Goal: Browse casually

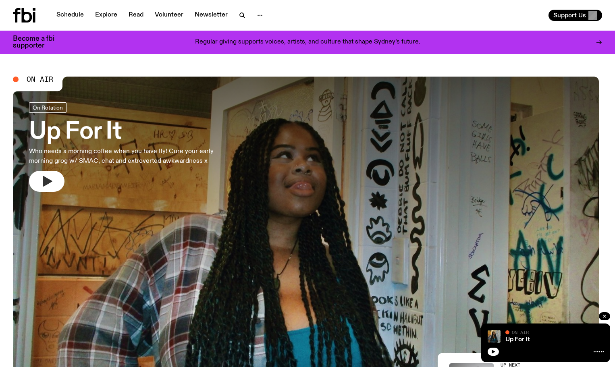
click at [46, 179] on icon "button" at bounding box center [47, 181] width 9 height 10
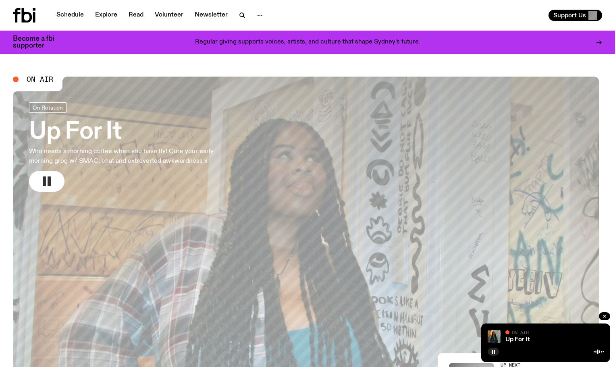
click at [46, 185] on rect "button" at bounding box center [44, 182] width 3 height 10
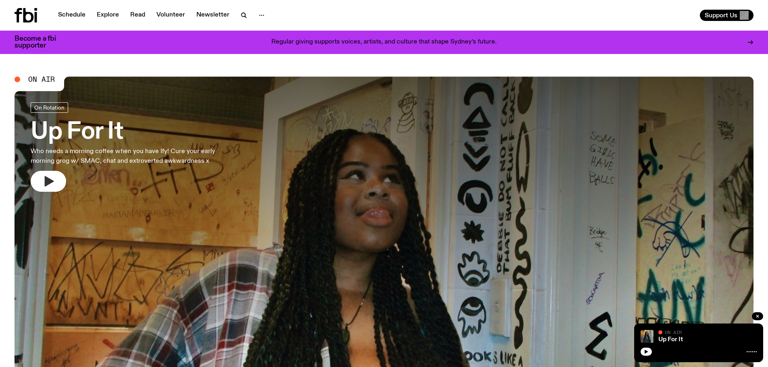
click at [47, 178] on icon "button" at bounding box center [49, 181] width 9 height 10
click at [50, 181] on icon "button" at bounding box center [49, 181] width 9 height 10
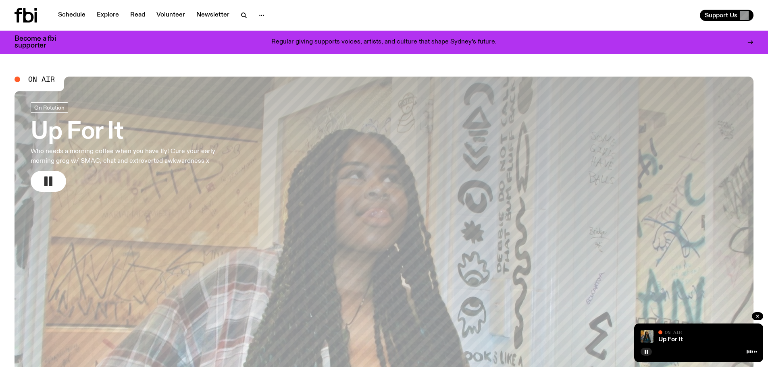
click at [46, 185] on rect "button" at bounding box center [45, 182] width 3 height 10
